Goal: Navigation & Orientation: Find specific page/section

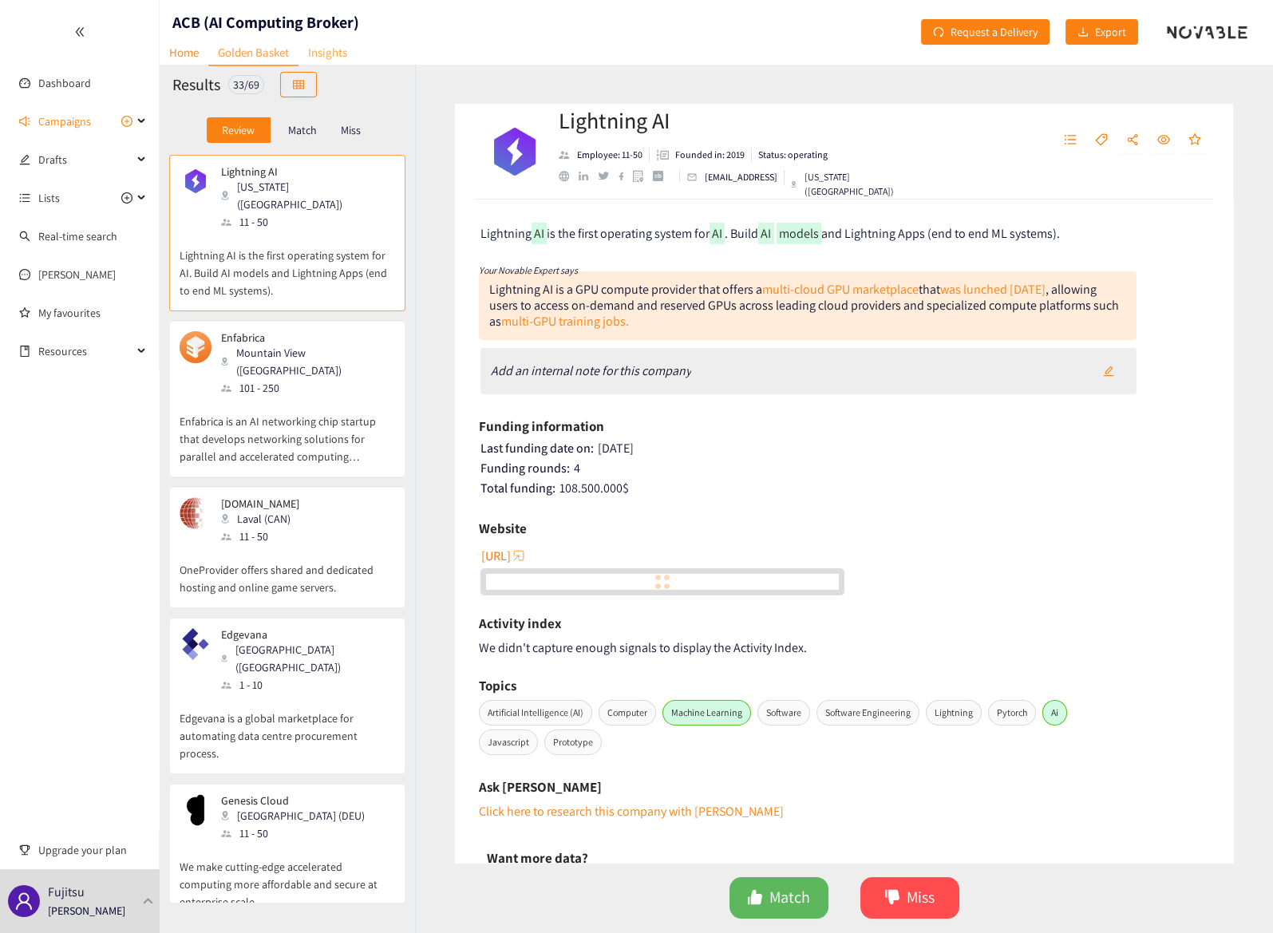
click at [331, 53] on link "Insights" at bounding box center [328, 52] width 58 height 25
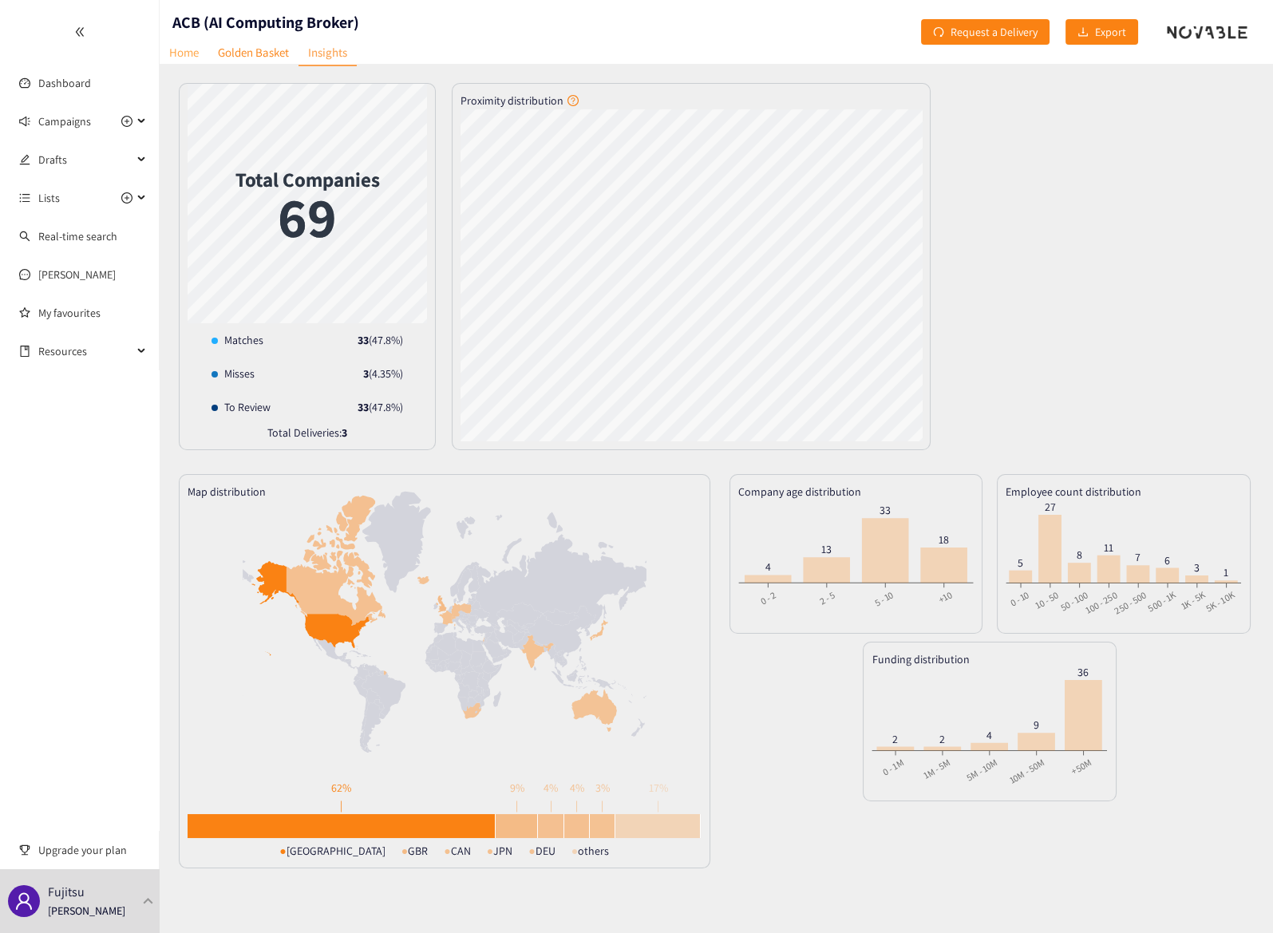
click at [188, 47] on link "Home" at bounding box center [184, 52] width 49 height 25
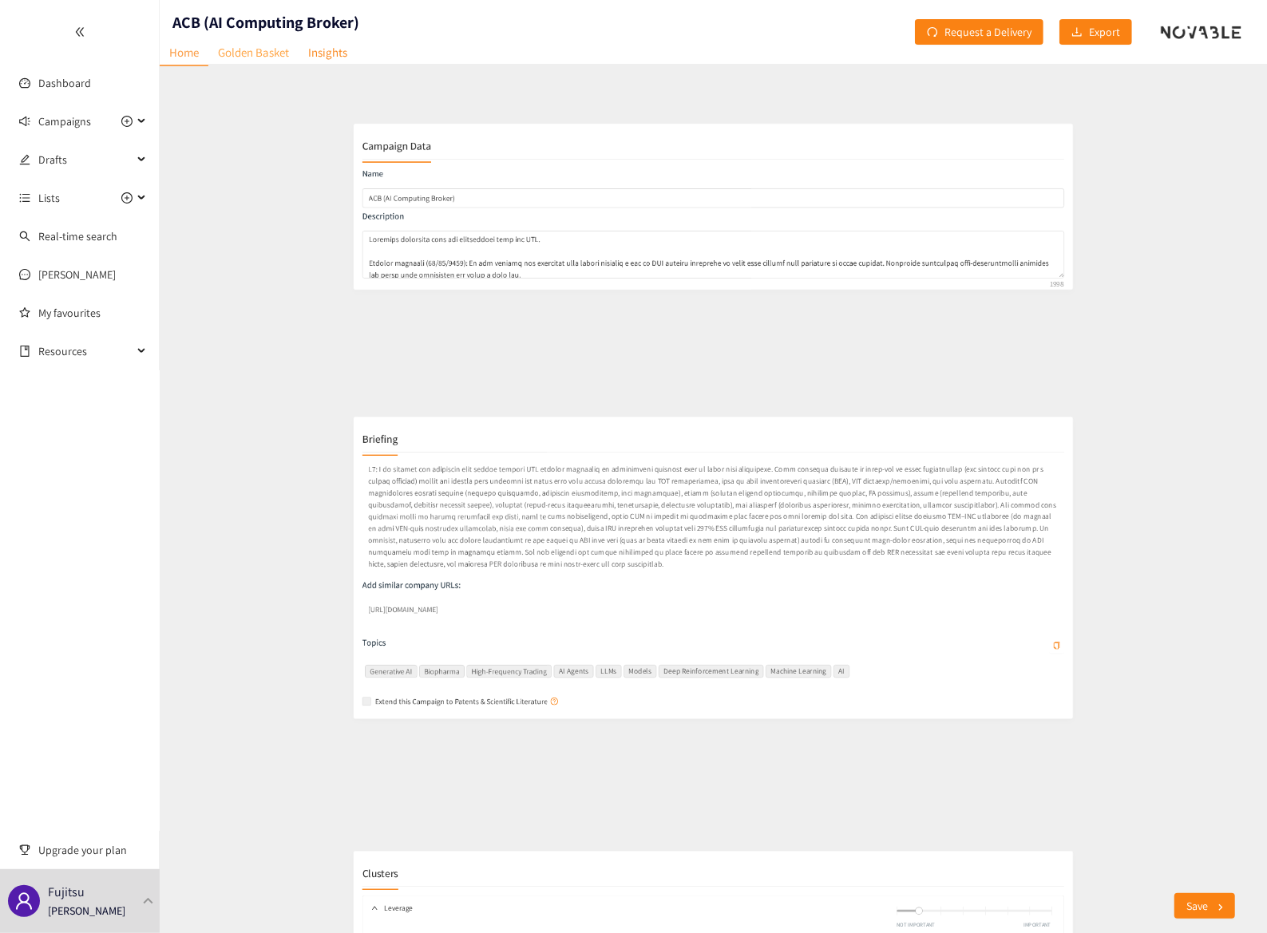
click at [237, 50] on link "Golden Basket" at bounding box center [253, 52] width 90 height 25
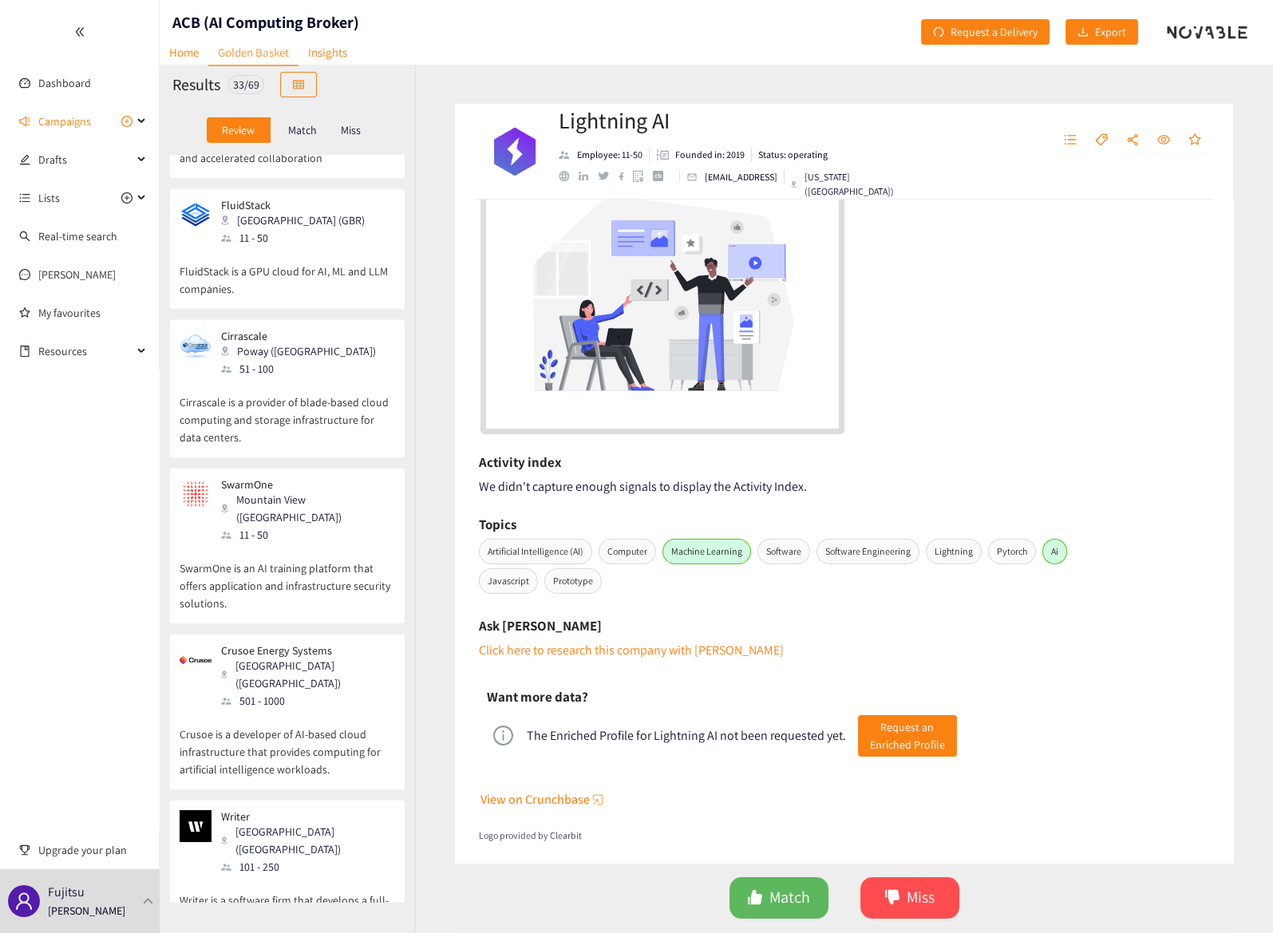
scroll to position [1241, 0]
click at [275, 544] on p "SwarmOne is an AI training platform that offers application and infrastructure …" at bounding box center [288, 578] width 216 height 69
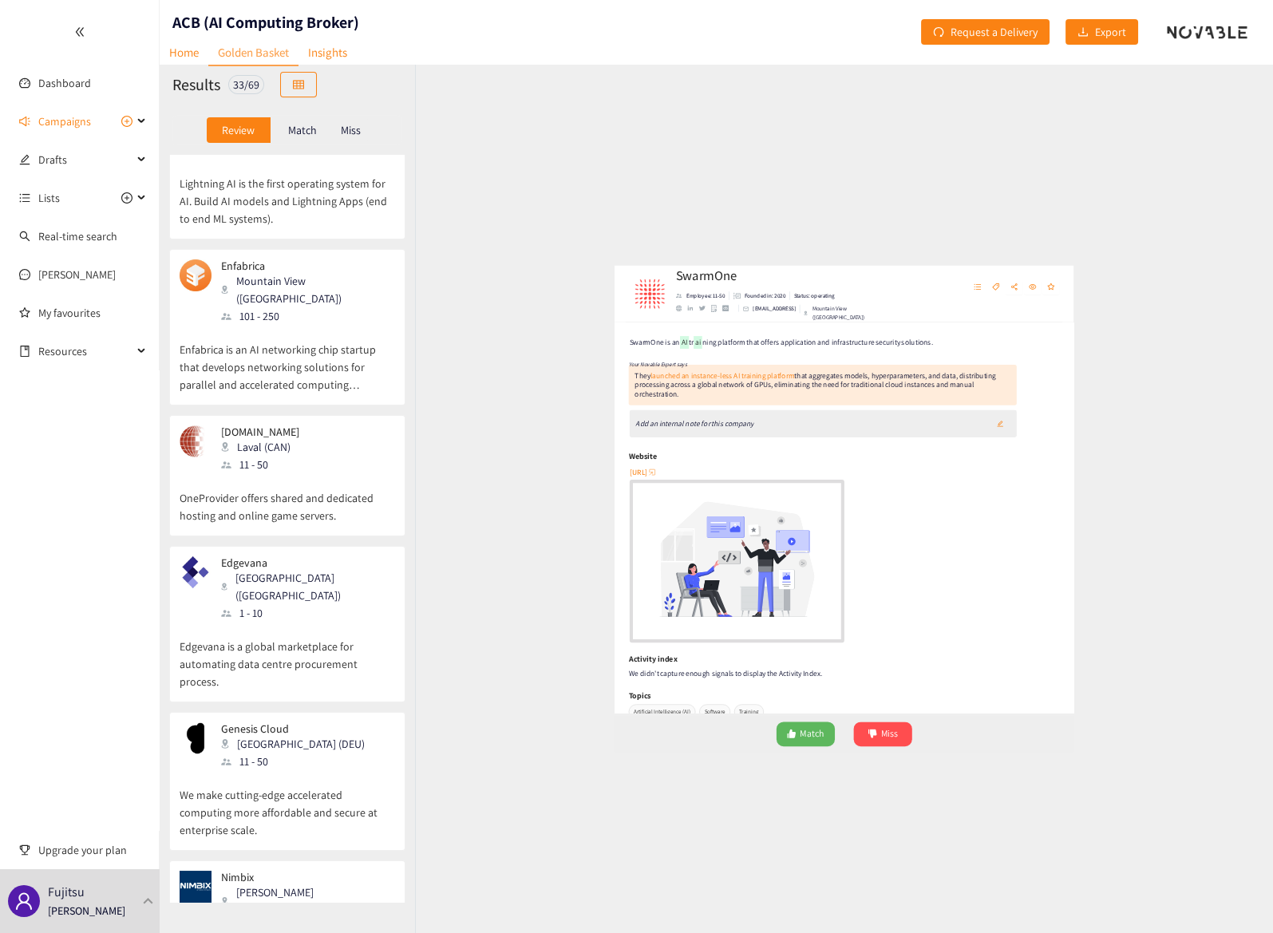
scroll to position [0, 0]
